Goal: Complete application form

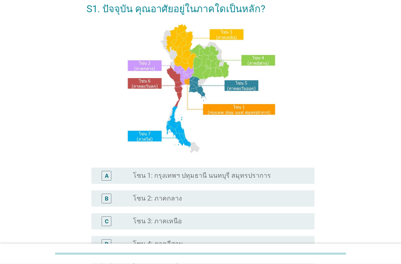
scroll to position [93, 0]
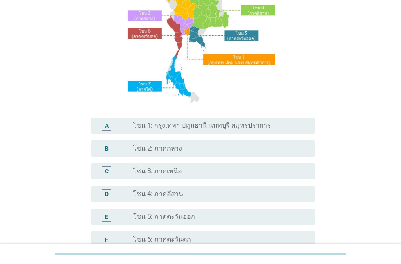
click at [161, 194] on label "โซน 4: ภาคอีสาน" at bounding box center [158, 194] width 50 height 8
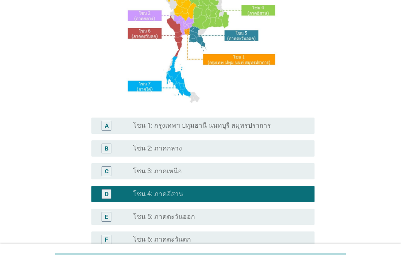
scroll to position [186, 0]
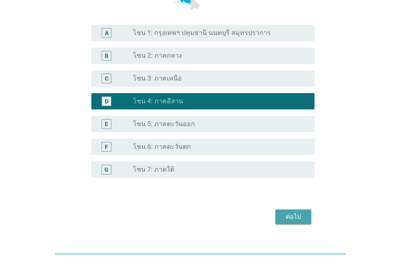
click at [279, 219] on button "ต่อไป" at bounding box center [293, 217] width 36 height 15
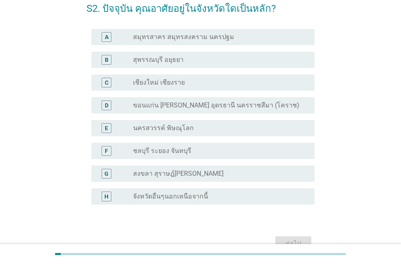
scroll to position [42, 0]
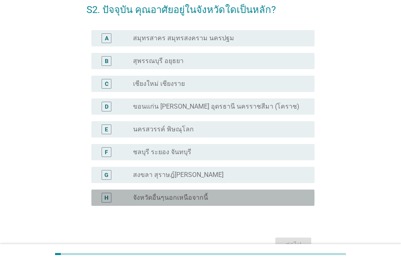
click at [198, 203] on div "radio_button_unchecked จังหวัดอื่นๆนอกเหนือจากนี้" at bounding box center [220, 198] width 175 height 10
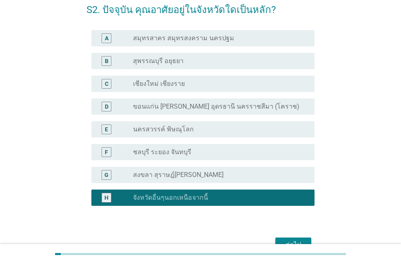
scroll to position [88, 0]
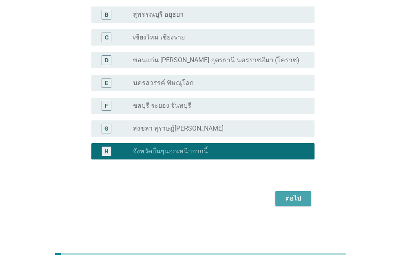
click at [281, 203] on button "ต่อไป" at bounding box center [293, 199] width 36 height 15
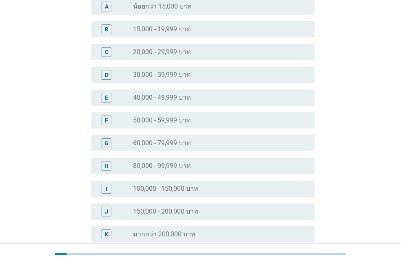
scroll to position [0, 0]
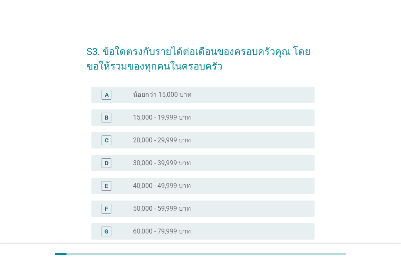
click at [225, 163] on div "radio_button_unchecked 30,000 - 39,999 บาท" at bounding box center [217, 163] width 168 height 8
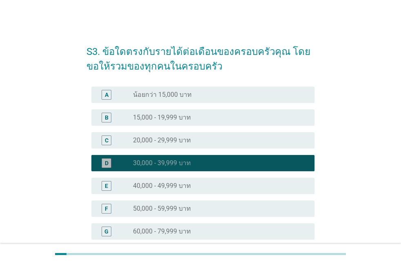
click at [225, 163] on div "radio_button_checked 30,000 - 39,999 บาท" at bounding box center [217, 163] width 168 height 8
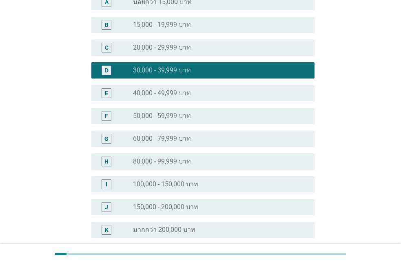
scroll to position [139, 0]
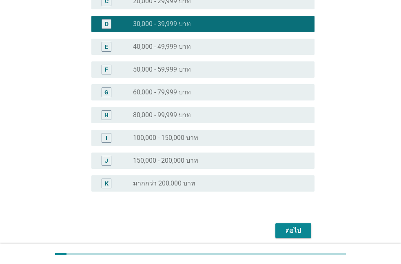
click at [278, 227] on button "ต่อไป" at bounding box center [293, 231] width 36 height 15
click at [278, 227] on div "ต่อไป" at bounding box center [200, 231] width 228 height 20
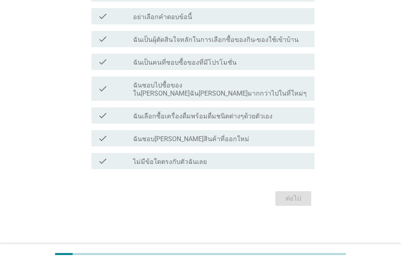
scroll to position [0, 0]
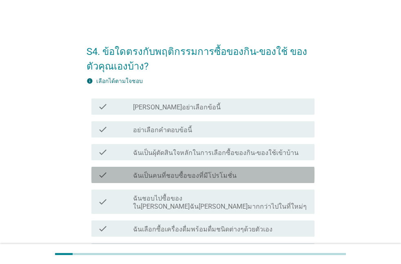
click at [212, 174] on label "ฉันเป็นคนที่ชอบซื้อของที่มีโปรโมชั่น" at bounding box center [185, 176] width 104 height 8
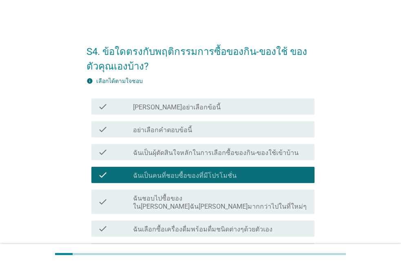
click at [240, 154] on label "ฉันเป็นผุ้ตัดสินใจหลักในการเลือกซื้อของกิน-ของใช้เข้าบ้าน" at bounding box center [215, 153] width 165 height 8
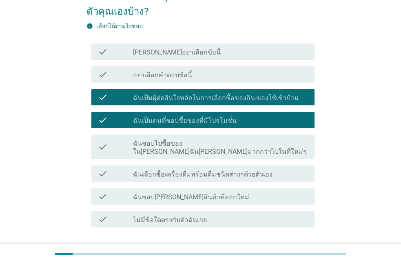
scroll to position [46, 0]
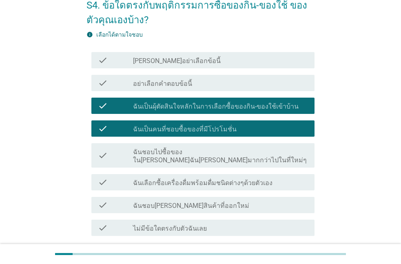
click at [244, 179] on label "ฉันเลือกซื้อเครื่องดื่มพร้อมดื่มชนิดต่างๆด้วยตัวเอง" at bounding box center [202, 183] width 139 height 8
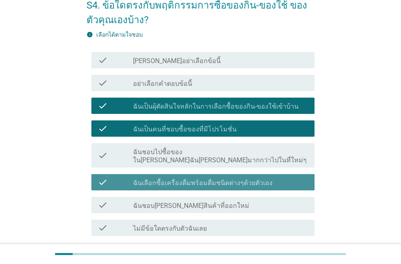
click at [244, 179] on label "ฉันเลือกซื้อเครื่องดื่มพร้อมดื่มชนิดต่างๆด้วยตัวเอง" at bounding box center [202, 183] width 139 height 8
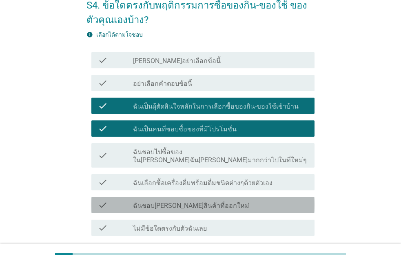
click at [236, 200] on div "check_box_outline_blank ฉันชอบ[PERSON_NAME]สินค้าที่ออกใหม่" at bounding box center [220, 205] width 175 height 10
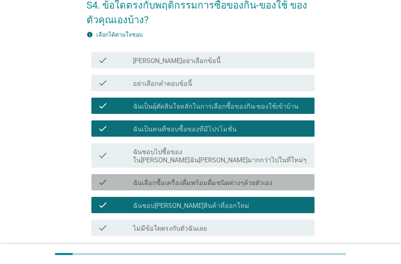
click at [243, 174] on div "check check_box_outline_blank ฉันเลือกซื้อเครื่องดื่มพร้อมดื่มชนิดต่างๆด้วยตัวเ…" at bounding box center [202, 182] width 223 height 16
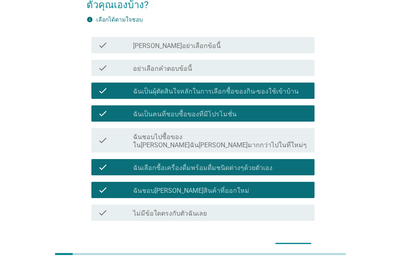
scroll to position [59, 0]
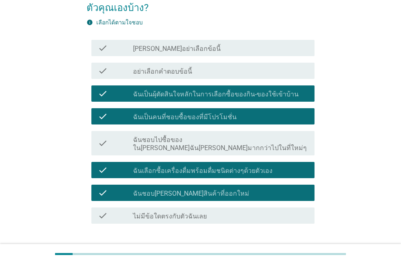
click at [278, 246] on button "ต่อไป" at bounding box center [293, 253] width 36 height 15
click at [278, 244] on div "ต่อไป" at bounding box center [200, 254] width 228 height 20
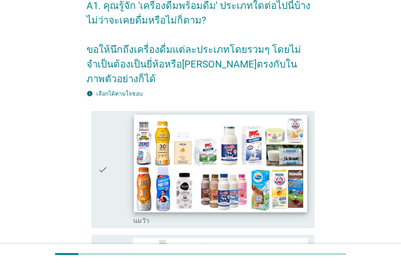
scroll to position [46, 0]
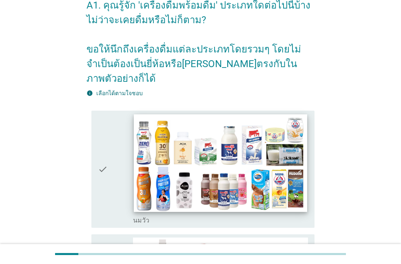
click at [223, 215] on div "check_box_outline_blank [PERSON_NAME]" at bounding box center [220, 220] width 175 height 10
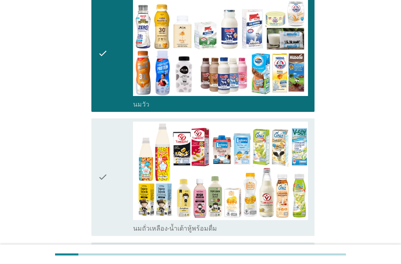
scroll to position [186, 0]
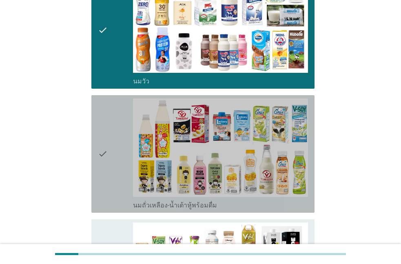
click at [130, 99] on div "check" at bounding box center [115, 154] width 35 height 111
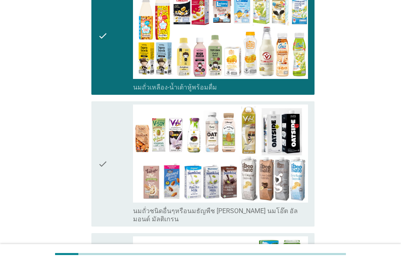
scroll to position [325, 0]
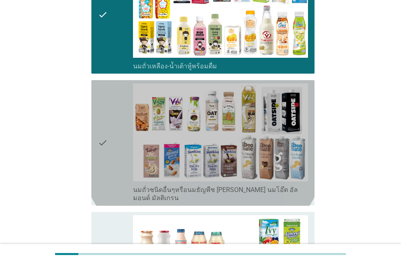
click at [131, 98] on div "check" at bounding box center [115, 143] width 35 height 119
click at [127, 150] on div "check" at bounding box center [115, 143] width 35 height 119
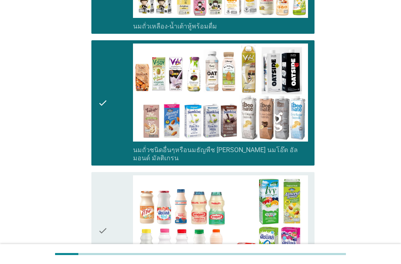
scroll to position [372, 0]
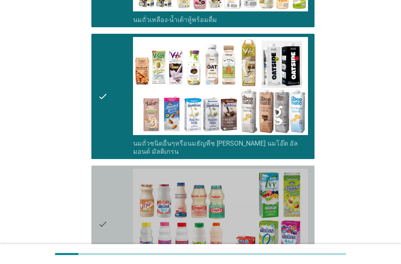
click at [127, 169] on div "check" at bounding box center [115, 224] width 35 height 111
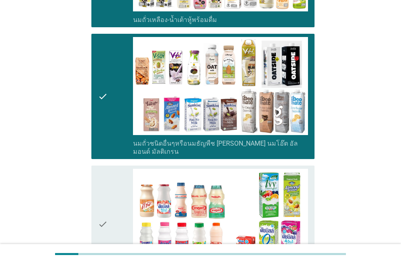
click at [127, 169] on div "check" at bounding box center [115, 224] width 35 height 111
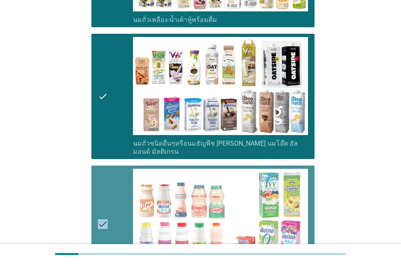
click at [127, 169] on div "check" at bounding box center [115, 224] width 35 height 111
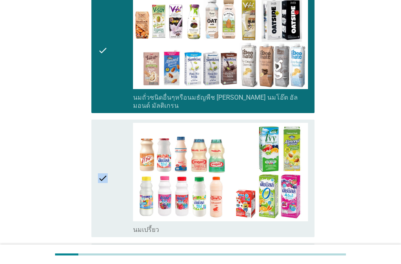
scroll to position [418, 0]
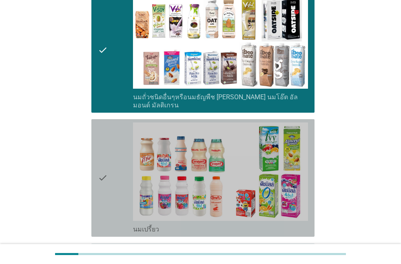
click at [125, 150] on div "check" at bounding box center [115, 178] width 35 height 111
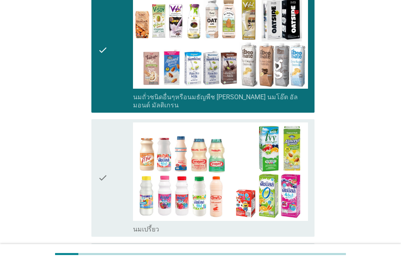
click at [125, 150] on div "check" at bounding box center [115, 178] width 35 height 111
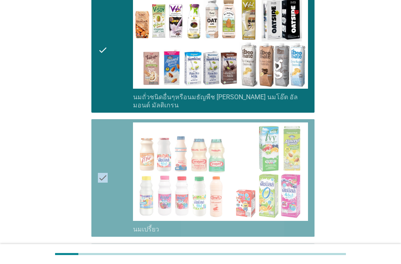
click at [125, 150] on div "check" at bounding box center [115, 178] width 35 height 111
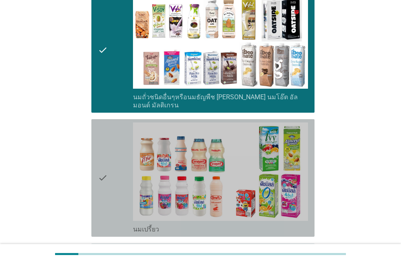
click at [122, 132] on div "check" at bounding box center [115, 178] width 35 height 111
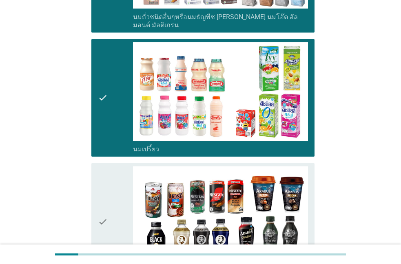
scroll to position [511, 0]
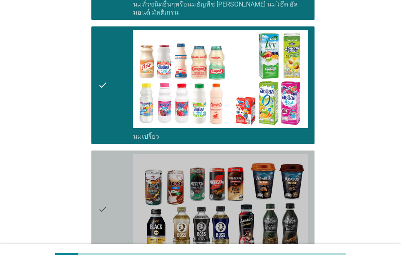
click at [121, 154] on div "check" at bounding box center [115, 209] width 35 height 111
click at [120, 154] on div "check" at bounding box center [115, 209] width 35 height 111
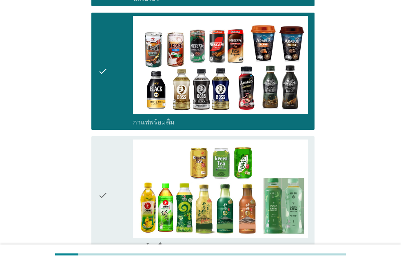
scroll to position [650, 0]
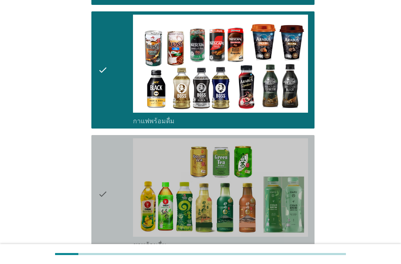
click at [120, 140] on div "check" at bounding box center [115, 194] width 35 height 111
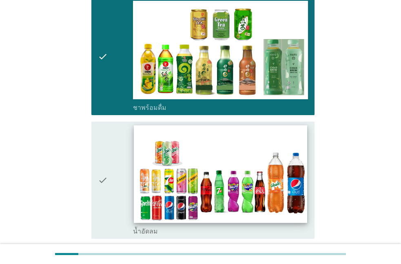
scroll to position [743, 0]
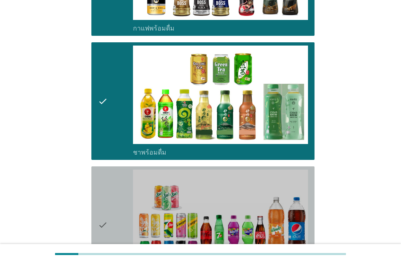
click at [123, 189] on div "check" at bounding box center [115, 225] width 35 height 111
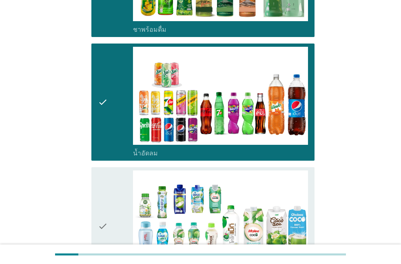
scroll to position [883, 0]
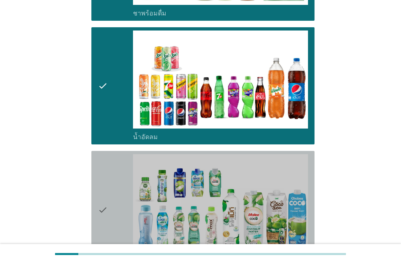
click at [123, 189] on div "check" at bounding box center [115, 209] width 35 height 111
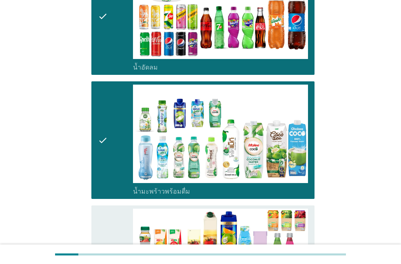
scroll to position [976, 0]
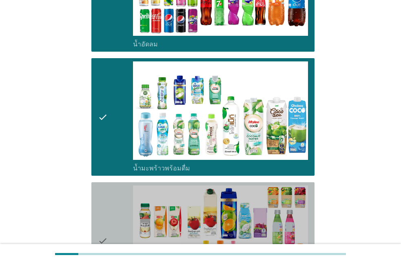
click at [123, 189] on div "check" at bounding box center [115, 241] width 35 height 111
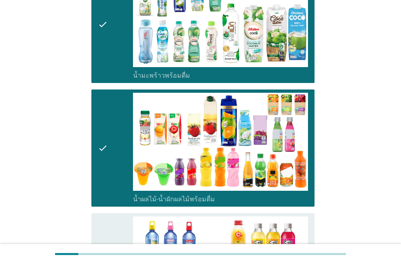
scroll to position [1115, 0]
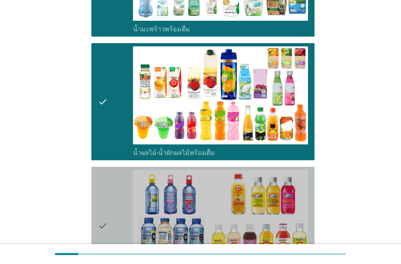
click at [123, 189] on div "check" at bounding box center [115, 225] width 35 height 111
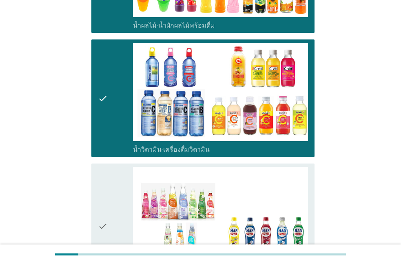
scroll to position [1208, 0]
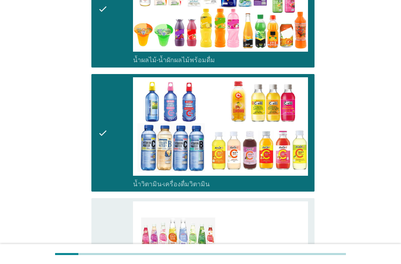
click at [123, 202] on div "check" at bounding box center [115, 261] width 35 height 119
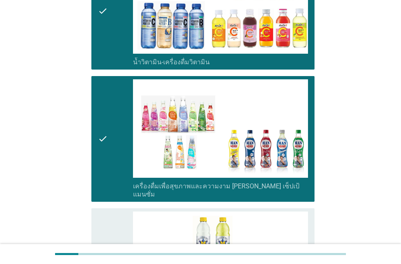
scroll to position [1347, 0]
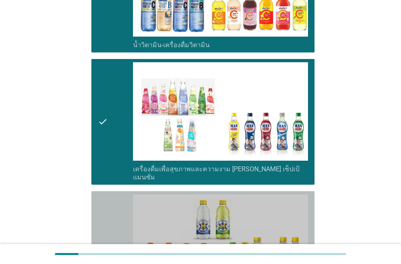
click at [123, 195] on div "check" at bounding box center [115, 250] width 35 height 111
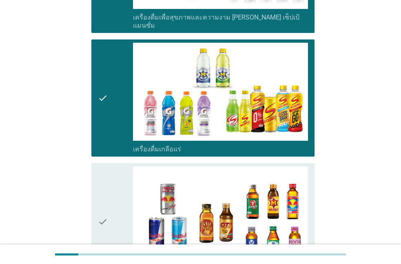
scroll to position [1487, 0]
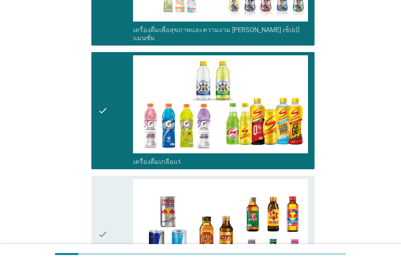
click at [123, 192] on div "check" at bounding box center [115, 234] width 35 height 111
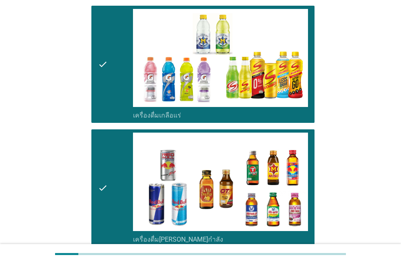
scroll to position [1580, 0]
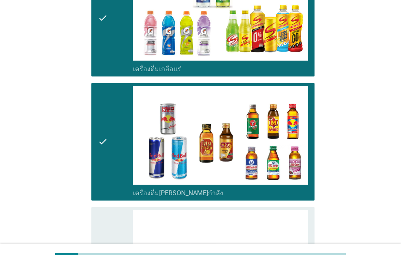
click at [123, 211] on div "check" at bounding box center [115, 266] width 35 height 111
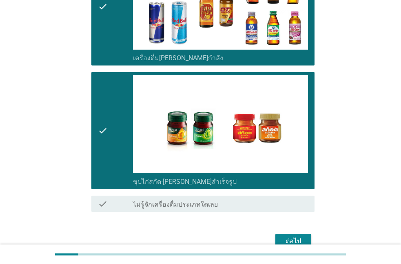
scroll to position [1719, 0]
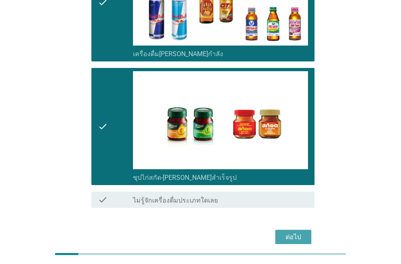
click at [281, 230] on button "ต่อไป" at bounding box center [293, 237] width 36 height 15
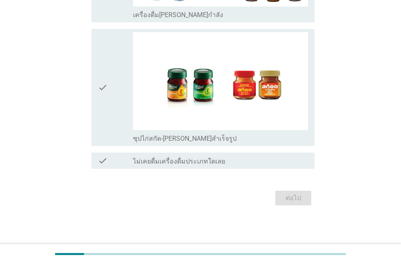
scroll to position [0, 0]
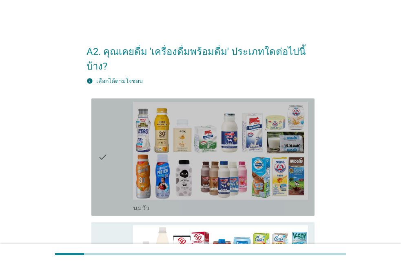
click at [121, 164] on div "check" at bounding box center [115, 157] width 35 height 111
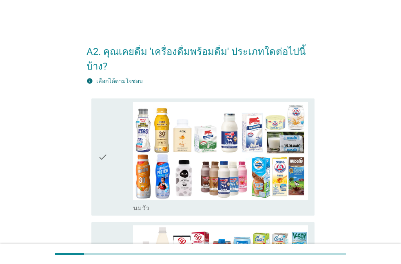
click at [121, 164] on div "check" at bounding box center [115, 157] width 35 height 111
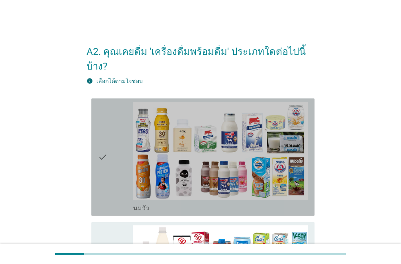
click at [121, 164] on div "check" at bounding box center [115, 157] width 35 height 111
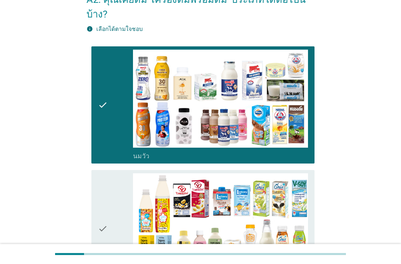
scroll to position [46, 0]
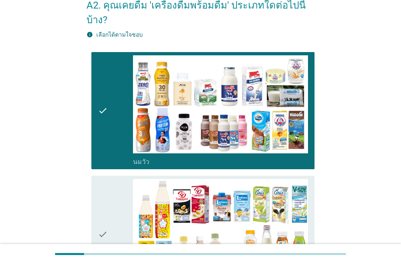
click at [121, 176] on div "check check_box_outline_blank นมถั่วเหลือง-น้ำเต้าหู้พร้อมดื่ม" at bounding box center [202, 235] width 223 height 118
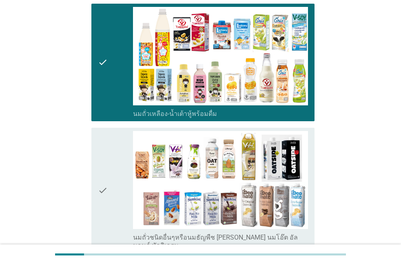
scroll to position [232, 0]
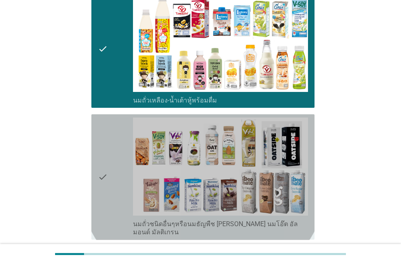
click at [125, 167] on div "check" at bounding box center [115, 177] width 35 height 119
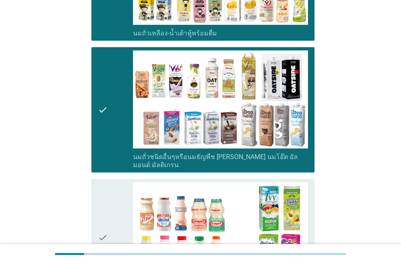
scroll to position [325, 0]
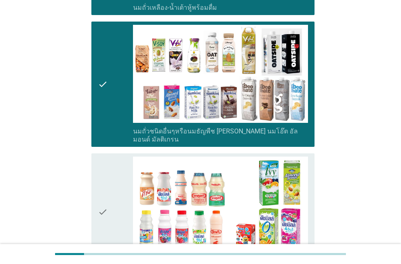
click at [125, 168] on div "check" at bounding box center [115, 212] width 35 height 111
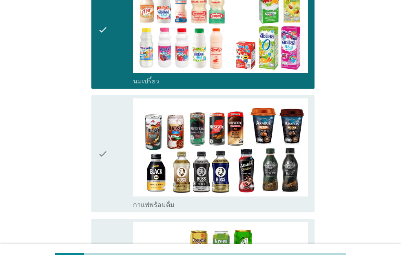
scroll to position [465, 0]
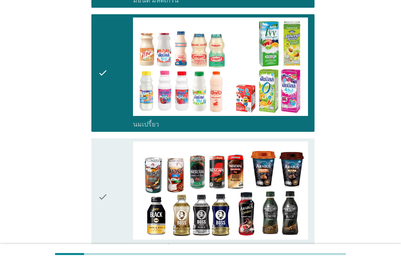
click at [126, 168] on div "check" at bounding box center [115, 197] width 35 height 111
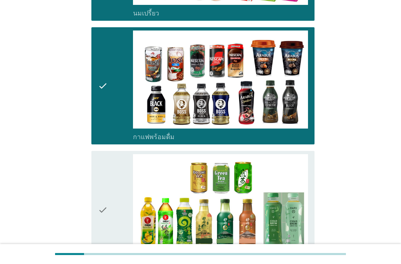
scroll to position [557, 0]
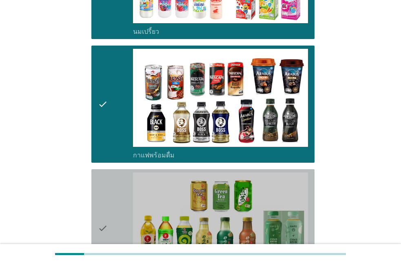
click at [126, 173] on div "check" at bounding box center [115, 228] width 35 height 111
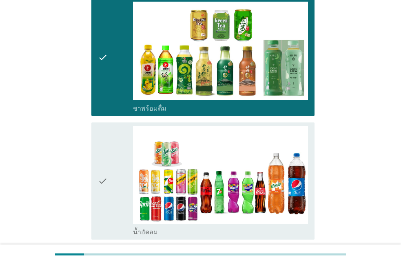
scroll to position [697, 0]
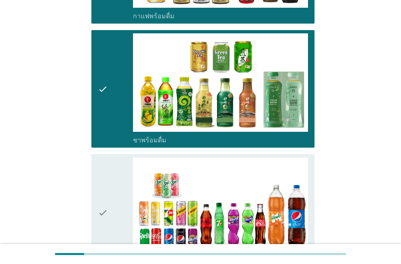
click at [126, 169] on div "check" at bounding box center [115, 213] width 35 height 111
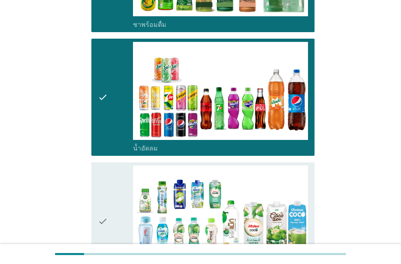
scroll to position [790, 0]
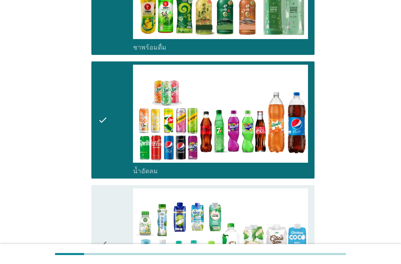
click at [127, 189] on div "check" at bounding box center [115, 244] width 35 height 111
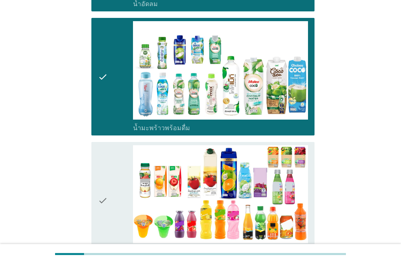
scroll to position [929, 0]
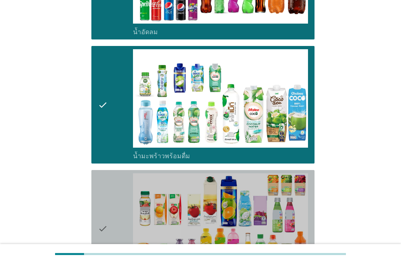
click at [129, 174] on div "check" at bounding box center [115, 229] width 35 height 111
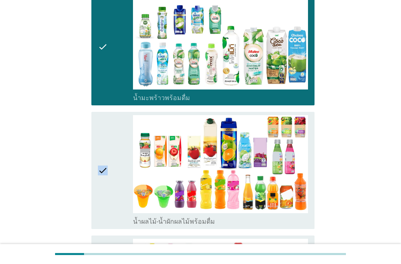
scroll to position [976, 0]
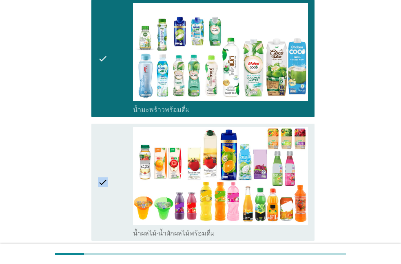
click at [129, 172] on div "check" at bounding box center [115, 182] width 35 height 111
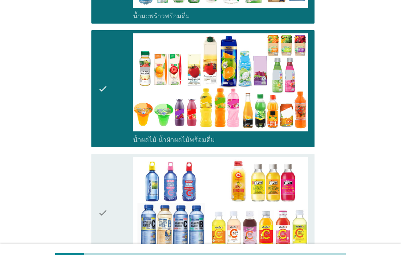
scroll to position [1069, 0]
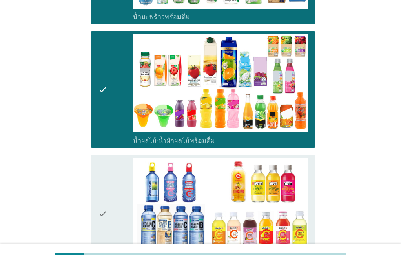
click at [129, 172] on div "check" at bounding box center [115, 213] width 35 height 111
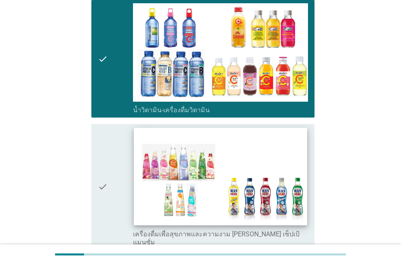
scroll to position [1208, 0]
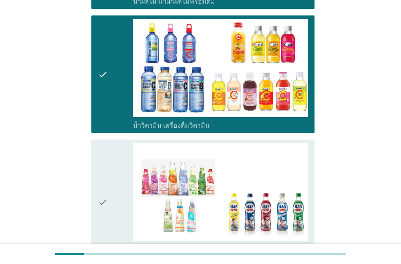
click at [122, 170] on div "check" at bounding box center [115, 202] width 35 height 119
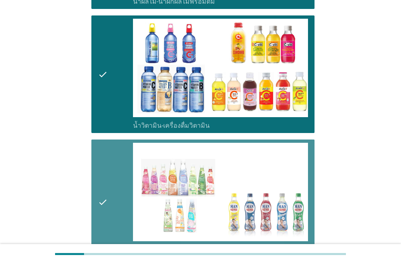
click at [122, 170] on div "check" at bounding box center [115, 202] width 35 height 119
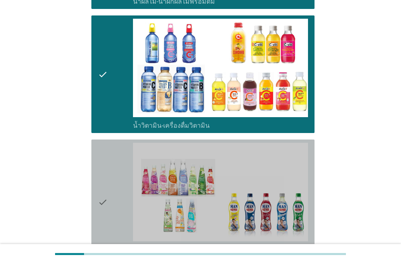
click at [123, 170] on div "check" at bounding box center [115, 202] width 35 height 119
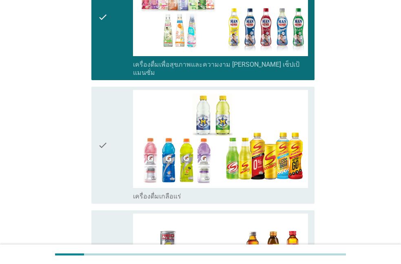
scroll to position [1347, 0]
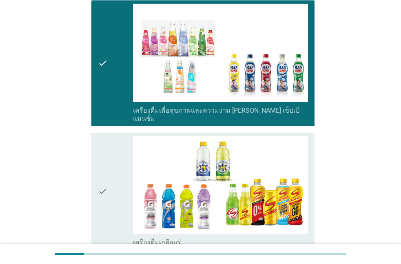
click at [125, 171] on div "check" at bounding box center [115, 191] width 35 height 111
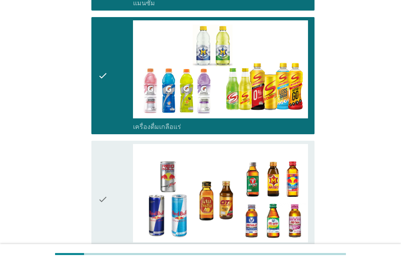
scroll to position [1440, 0]
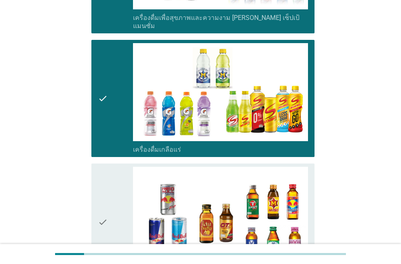
click at [125, 171] on div "check" at bounding box center [115, 222] width 35 height 111
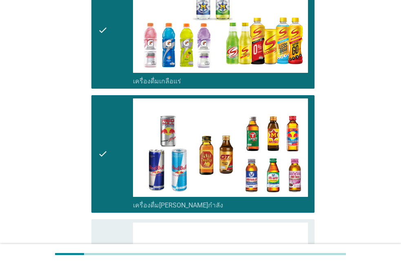
scroll to position [1533, 0]
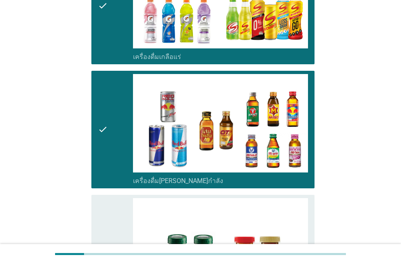
click at [125, 198] on div "check" at bounding box center [115, 253] width 35 height 111
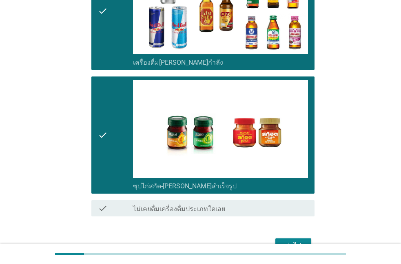
scroll to position [1666, 0]
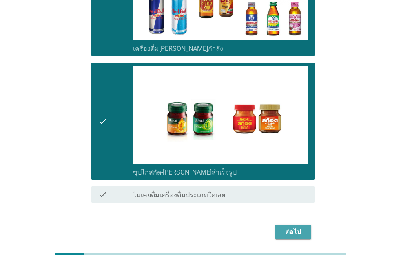
click at [286, 227] on div "ต่อไป" at bounding box center [293, 232] width 23 height 10
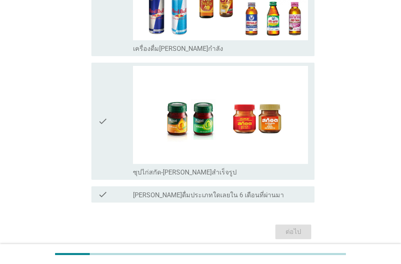
scroll to position [0, 0]
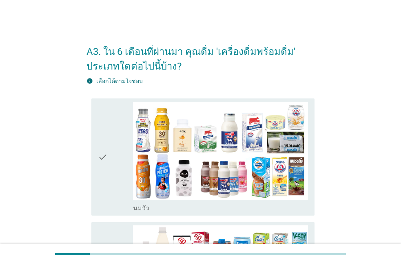
click at [117, 182] on div "check" at bounding box center [115, 157] width 35 height 111
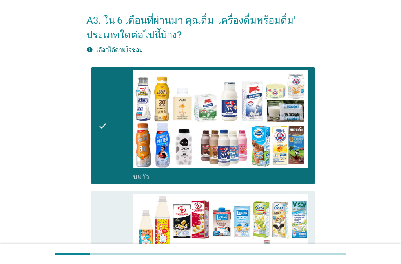
scroll to position [46, 0]
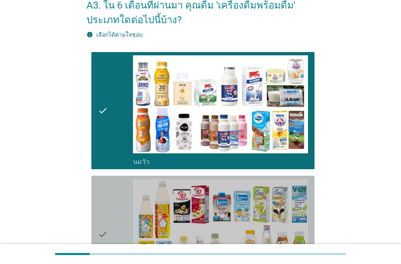
click at [116, 183] on div "check" at bounding box center [115, 234] width 35 height 111
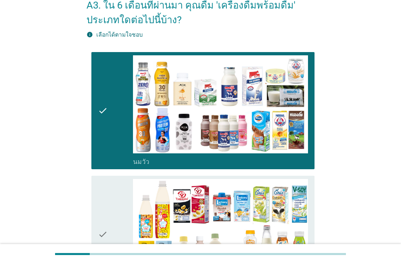
click at [112, 185] on div "check" at bounding box center [115, 234] width 35 height 111
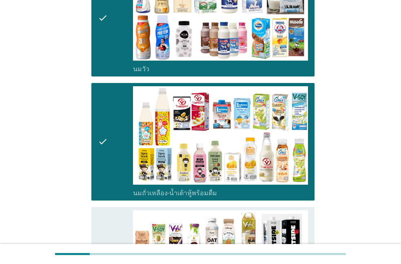
scroll to position [186, 0]
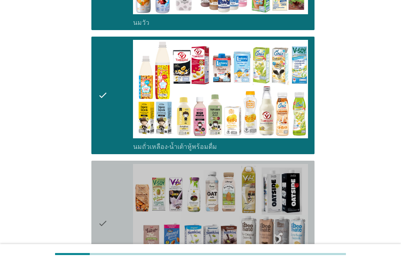
click at [112, 185] on div "check" at bounding box center [115, 223] width 35 height 119
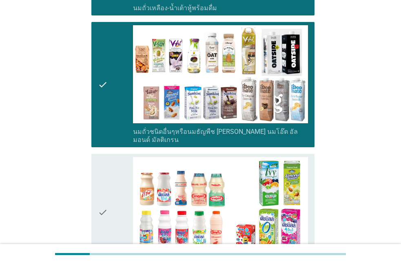
scroll to position [325, 0]
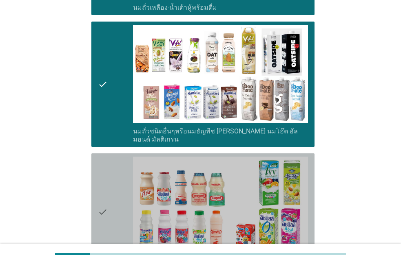
click at [95, 186] on div "check check_box_outline_blank นมเปรี้ยว" at bounding box center [202, 213] width 223 height 118
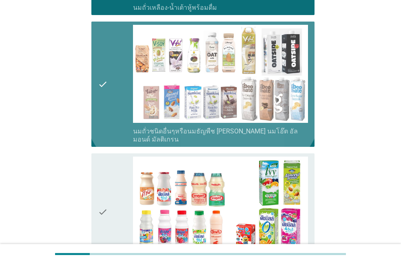
click at [118, 112] on div "check" at bounding box center [115, 84] width 35 height 119
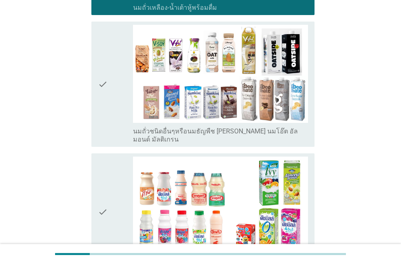
click at [99, 208] on icon "check" at bounding box center [103, 212] width 10 height 111
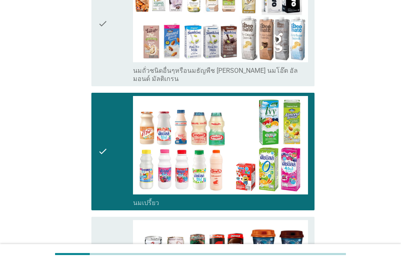
scroll to position [418, 0]
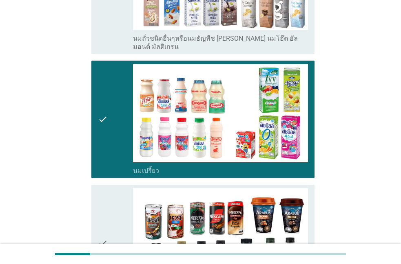
click at [97, 208] on div "check check_box_outline_blank กาแฟพร้อมดื่ม" at bounding box center [202, 244] width 223 height 118
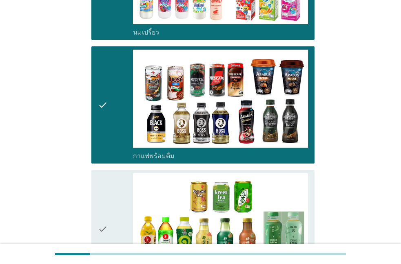
scroll to position [557, 0]
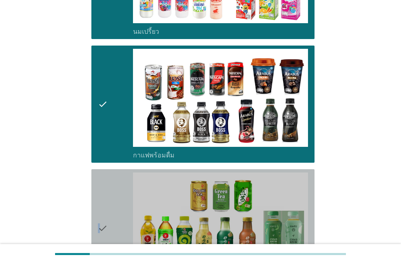
click at [99, 204] on icon "check" at bounding box center [103, 228] width 10 height 111
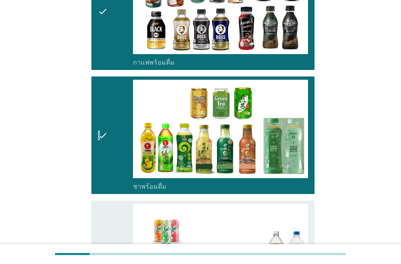
scroll to position [697, 0]
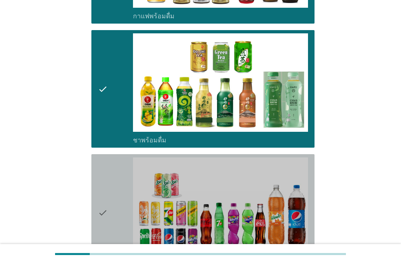
click at [97, 204] on div "check check_box_outline_blank น้ำอัดลม" at bounding box center [202, 213] width 223 height 118
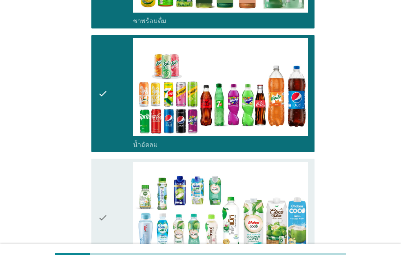
scroll to position [836, 0]
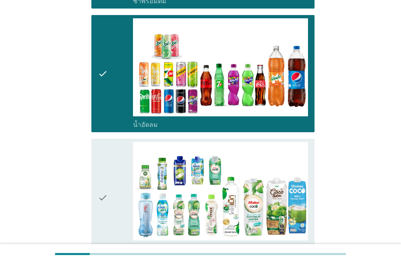
click at [97, 204] on div "check check_box_outline_blank น้ำมะพร้าวพร้อมดื่ม" at bounding box center [202, 198] width 223 height 118
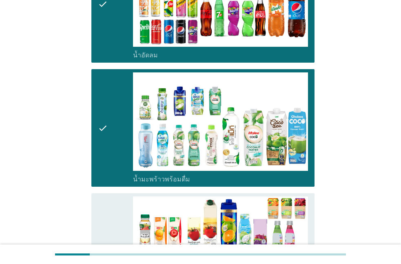
scroll to position [929, 0]
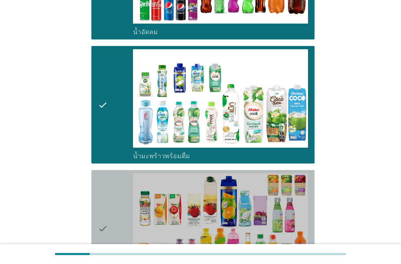
click at [95, 204] on div "check check_box_outline_blank น้ำผลไม้-น้ำผักผลไม้พร้อมดื่ม" at bounding box center [202, 229] width 223 height 118
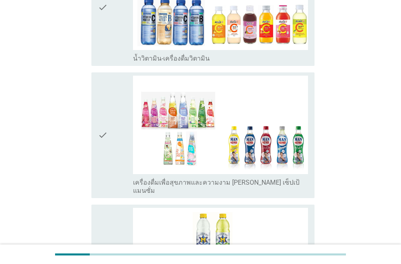
scroll to position [1301, 0]
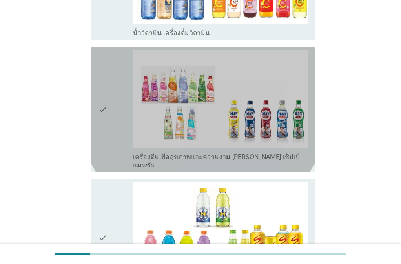
click at [124, 142] on div "check" at bounding box center [115, 109] width 35 height 119
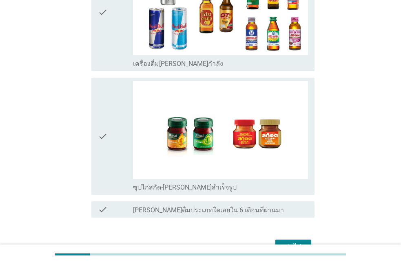
scroll to position [1672, 0]
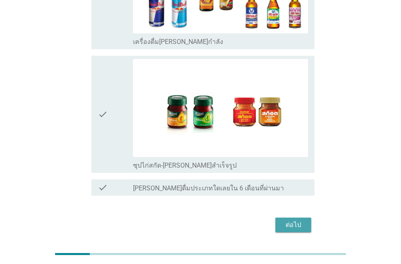
click at [301, 218] on button "ต่อไป" at bounding box center [293, 225] width 36 height 15
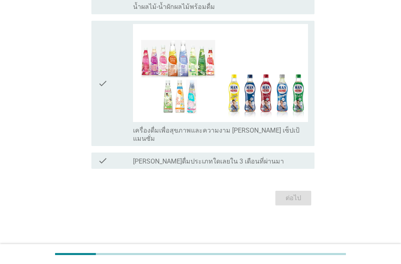
scroll to position [0, 0]
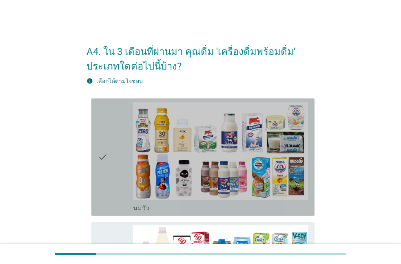
click at [117, 182] on div "check" at bounding box center [115, 157] width 35 height 111
click at [115, 182] on div "check" at bounding box center [115, 157] width 35 height 111
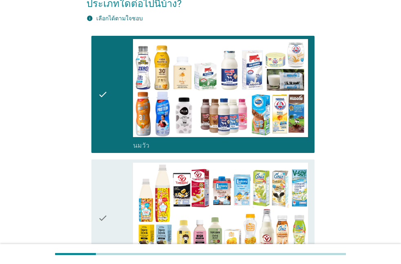
scroll to position [46, 0]
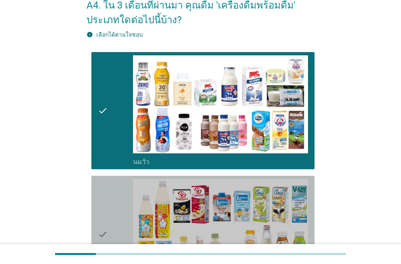
click at [114, 182] on div "check" at bounding box center [115, 234] width 35 height 111
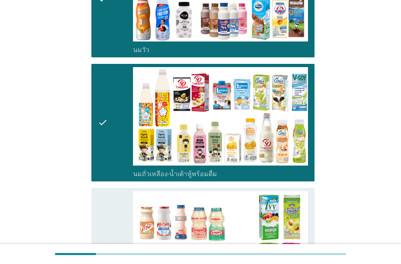
scroll to position [186, 0]
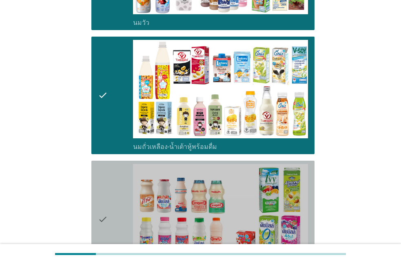
click at [114, 182] on div "check" at bounding box center [115, 219] width 35 height 111
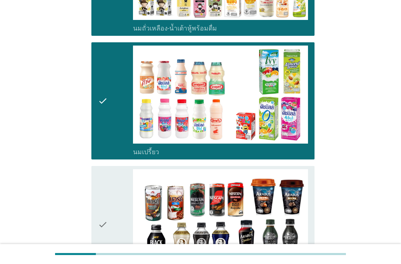
scroll to position [325, 0]
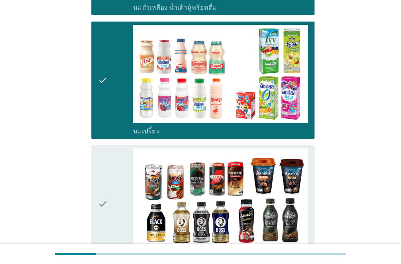
click at [114, 182] on div "check" at bounding box center [115, 204] width 35 height 111
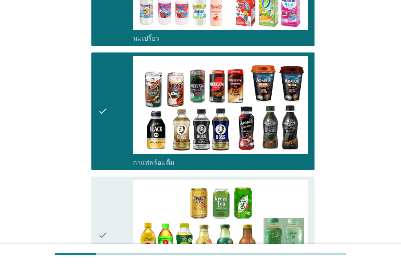
scroll to position [465, 0]
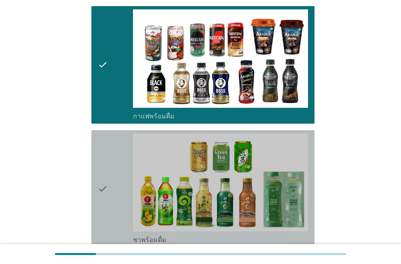
click at [114, 182] on div "check" at bounding box center [115, 189] width 35 height 111
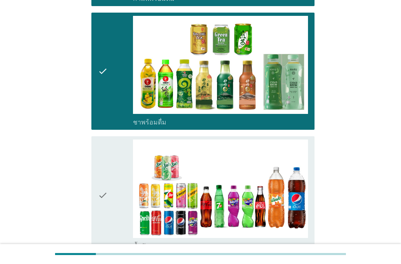
scroll to position [604, 0]
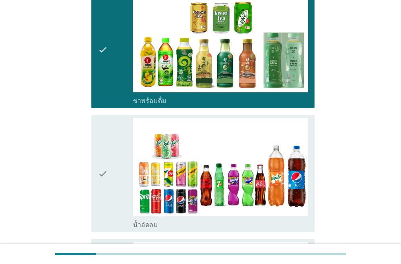
click at [114, 182] on div "check" at bounding box center [115, 173] width 35 height 111
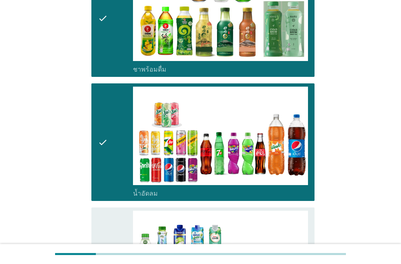
scroll to position [697, 0]
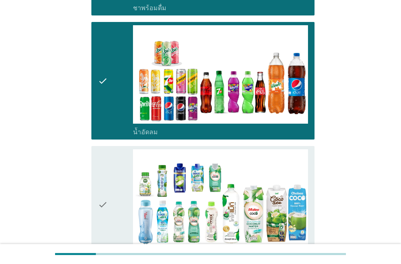
click at [114, 182] on div "check" at bounding box center [115, 205] width 35 height 111
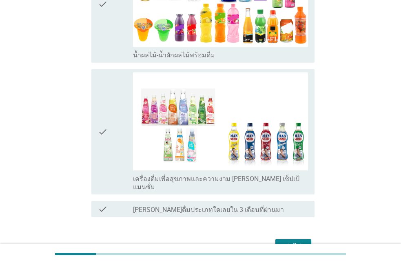
scroll to position [976, 0]
